Goal: Find specific page/section: Find specific page/section

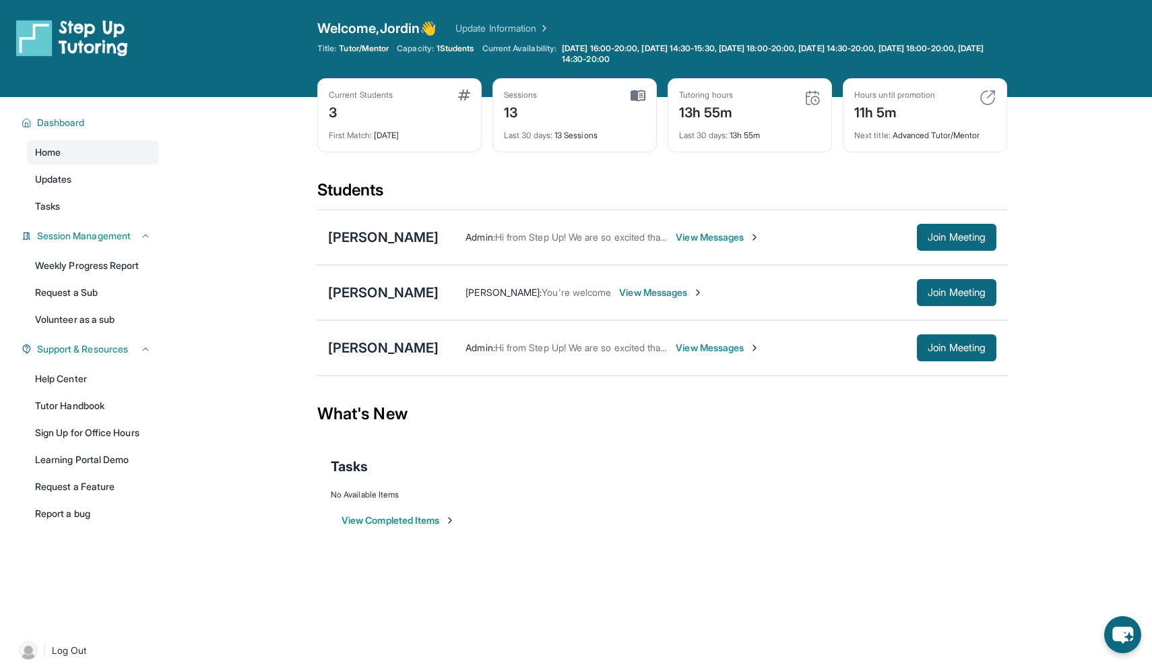
click at [334, 344] on div "[PERSON_NAME]" at bounding box center [383, 347] width 111 height 19
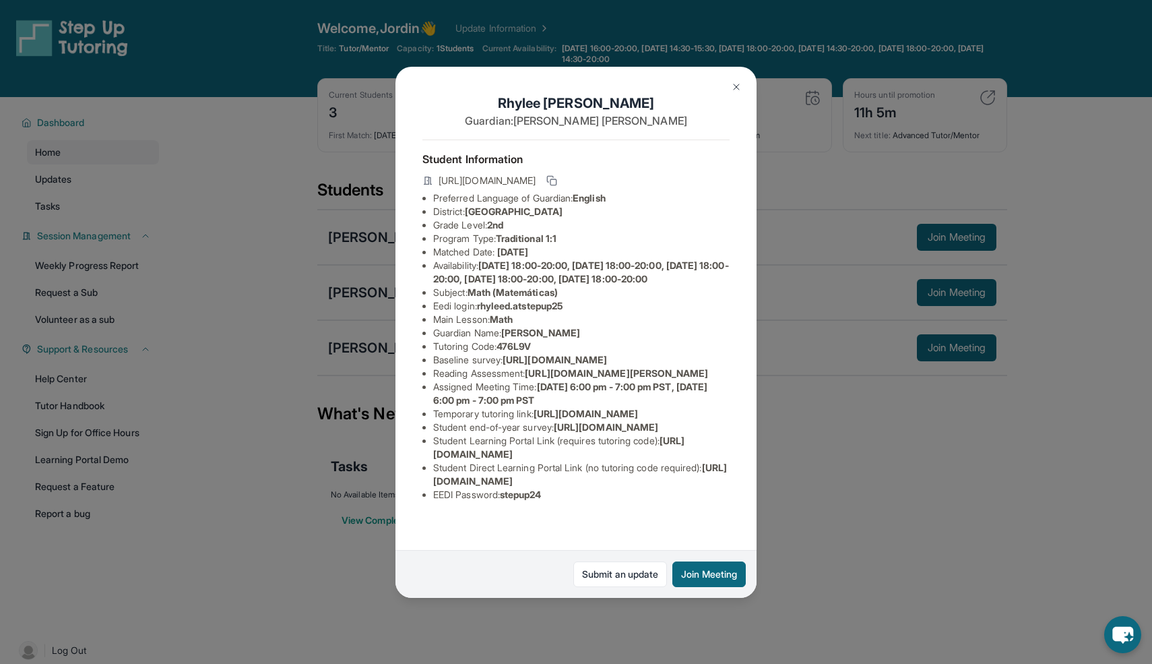
scroll to position [74, 0]
drag, startPoint x: 484, startPoint y: 244, endPoint x: 588, endPoint y: 244, distance: 104.4
click at [588, 299] on li "Eedi login : rhyleed.atstepup25" at bounding box center [581, 305] width 296 height 13
copy span "rhyleed.atstepup25"
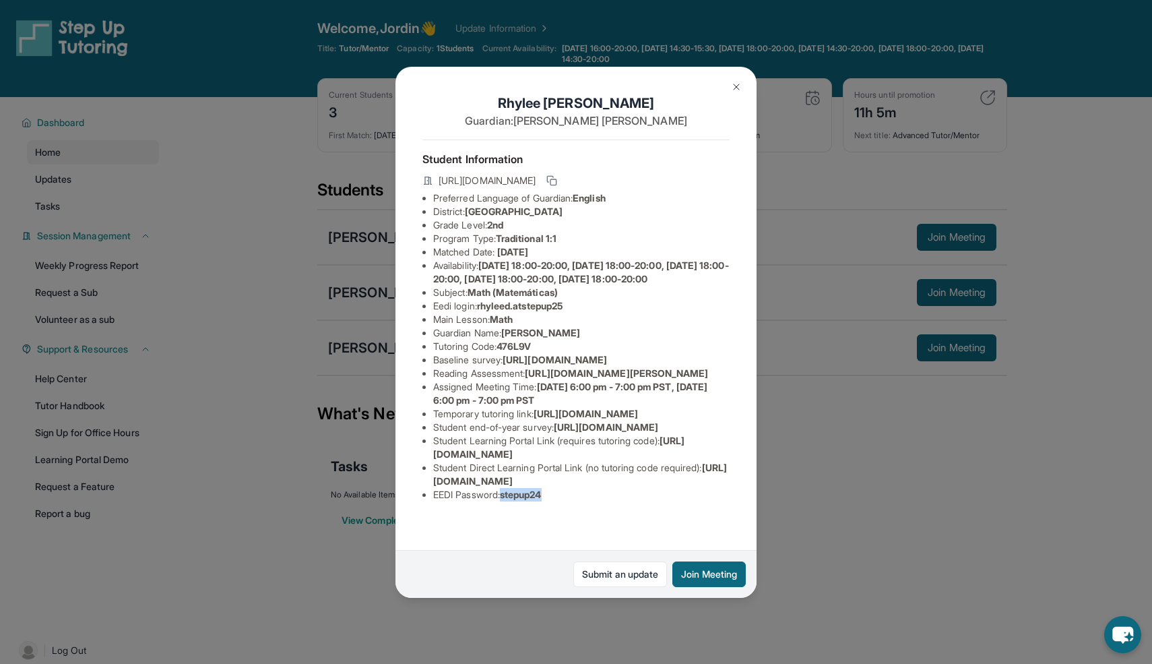
drag, startPoint x: 505, startPoint y: 523, endPoint x: 564, endPoint y: 522, distance: 59.3
click at [564, 501] on li "EEDI Password : stepup24" at bounding box center [581, 494] width 296 height 13
copy li "stepup24"
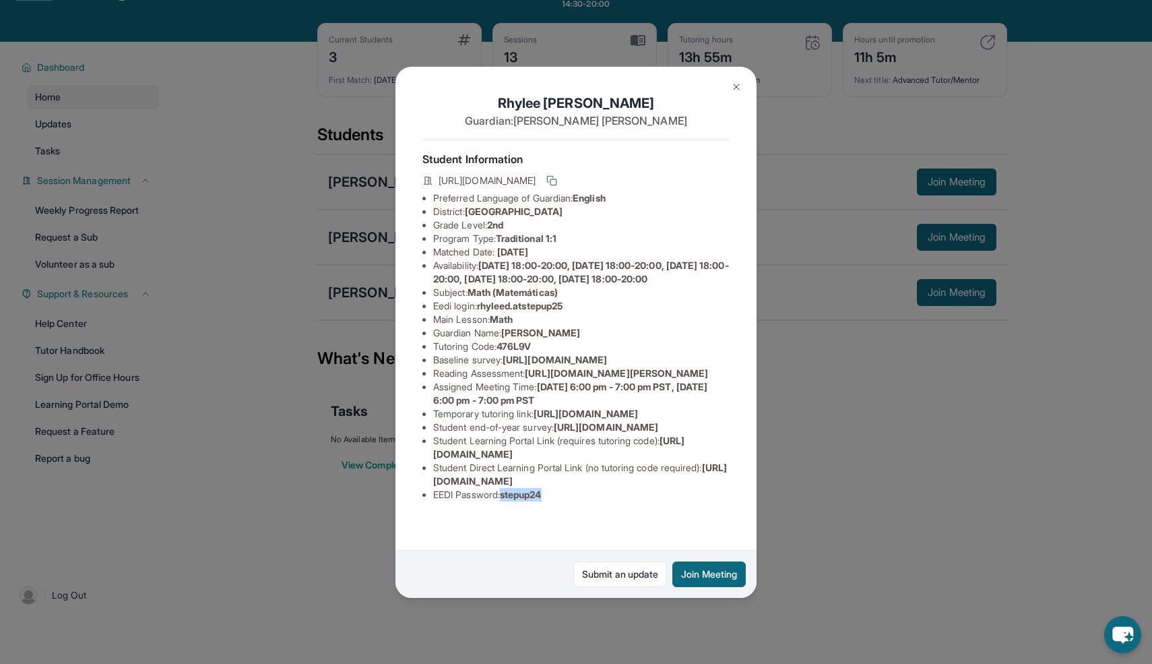
scroll to position [97, 0]
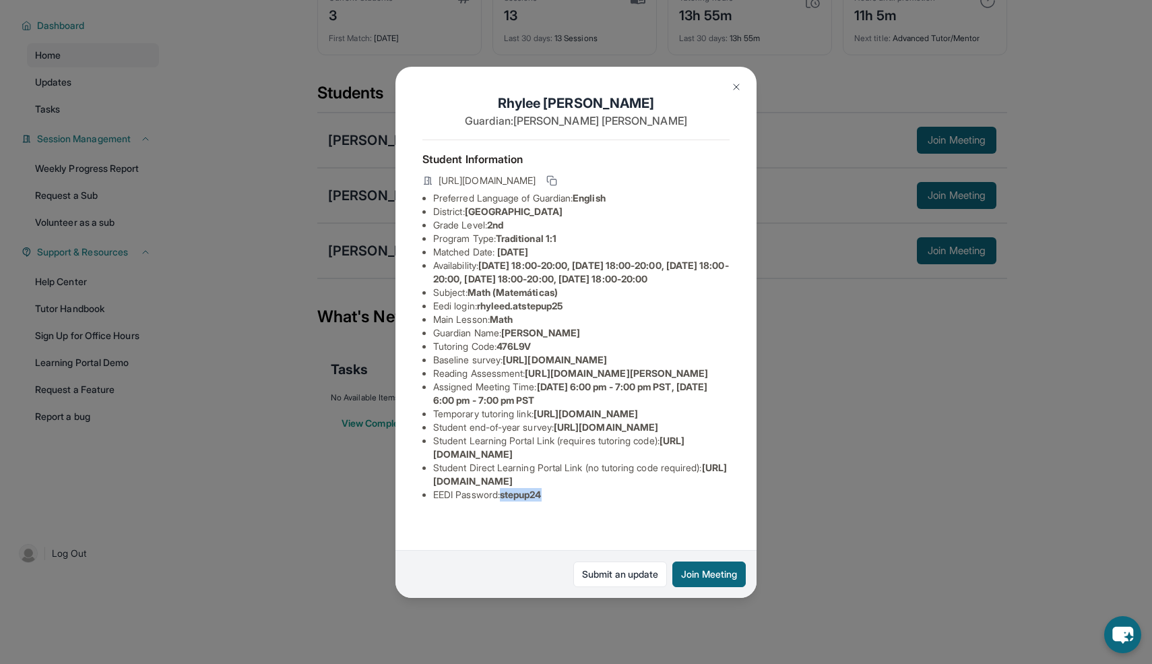
click at [515, 512] on div "Student Information [URL][DOMAIN_NAME] Preferred Language of Guardian: English …" at bounding box center [575, 325] width 307 height 373
drag, startPoint x: 507, startPoint y: 528, endPoint x: 552, endPoint y: 522, distance: 45.0
click at [552, 501] on li "EEDI Password : stepup24" at bounding box center [581, 494] width 296 height 13
copy span "stepup24"
click at [734, 89] on img at bounding box center [736, 87] width 11 height 11
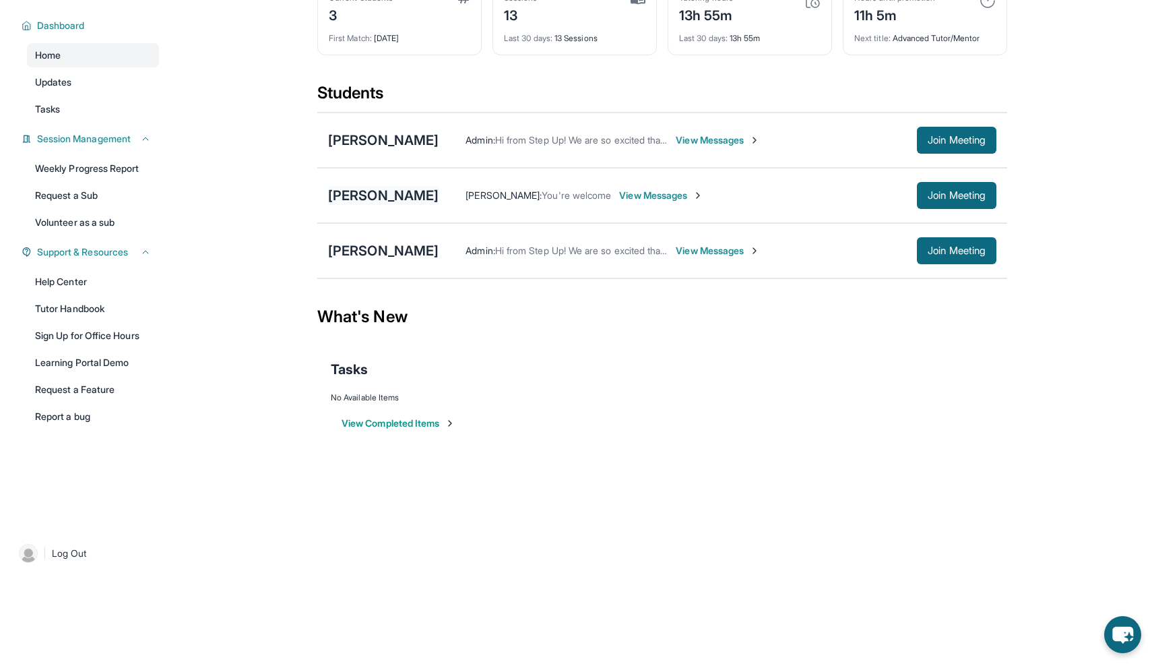
click at [373, 195] on div "[PERSON_NAME]" at bounding box center [383, 195] width 111 height 19
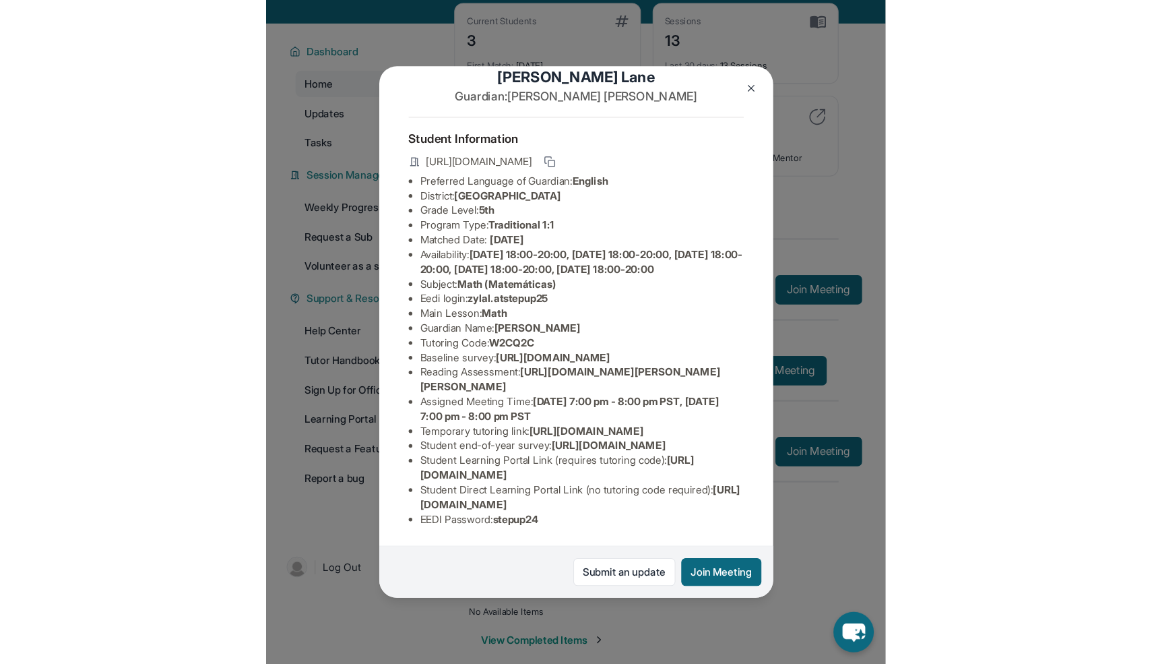
scroll to position [82, 5]
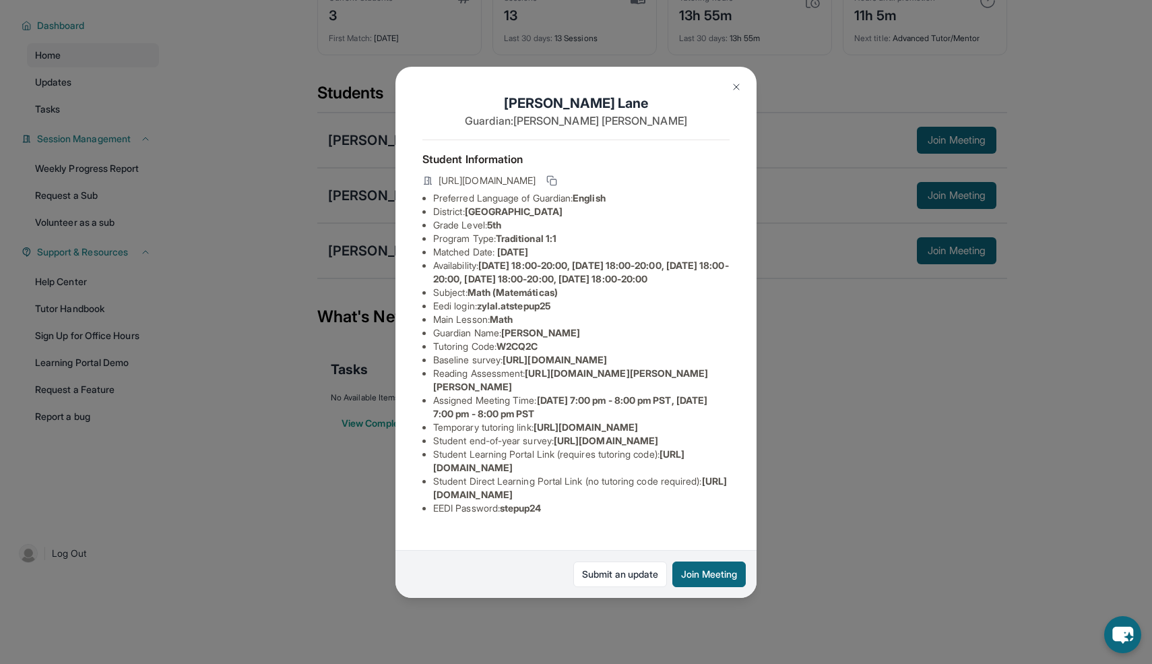
click at [866, 443] on div "[PERSON_NAME] Guardian: [PERSON_NAME] Student Information [URL][DOMAIN_NAME] Pr…" at bounding box center [576, 332] width 1152 height 664
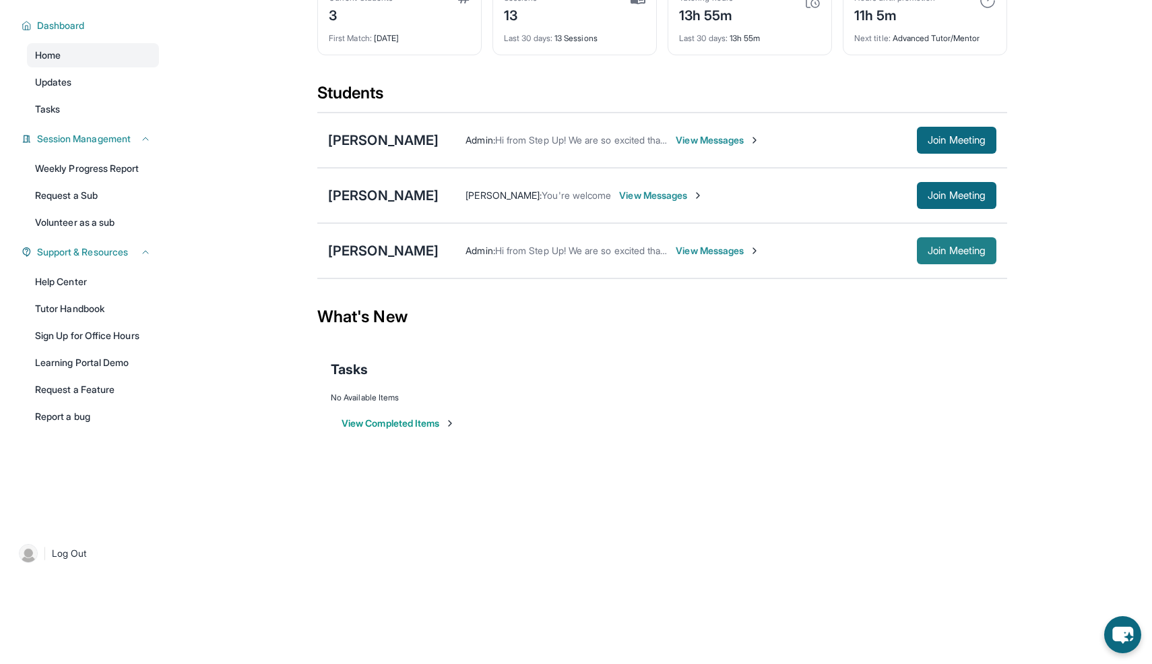
click at [947, 247] on span "Join Meeting" at bounding box center [957, 251] width 58 height 8
click at [342, 243] on div "[PERSON_NAME]" at bounding box center [383, 250] width 111 height 19
